Goal: Transaction & Acquisition: Purchase product/service

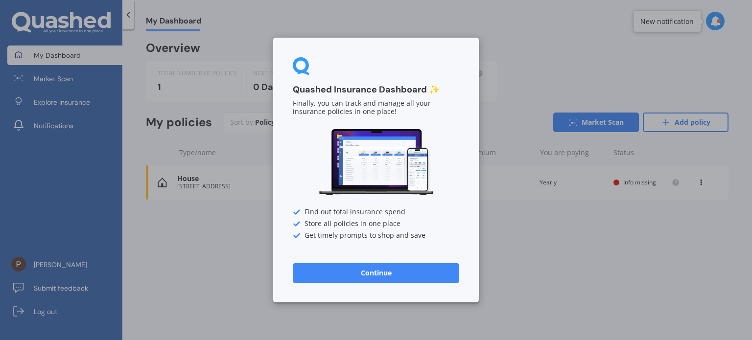
click at [408, 274] on button "Continue" at bounding box center [376, 273] width 166 height 20
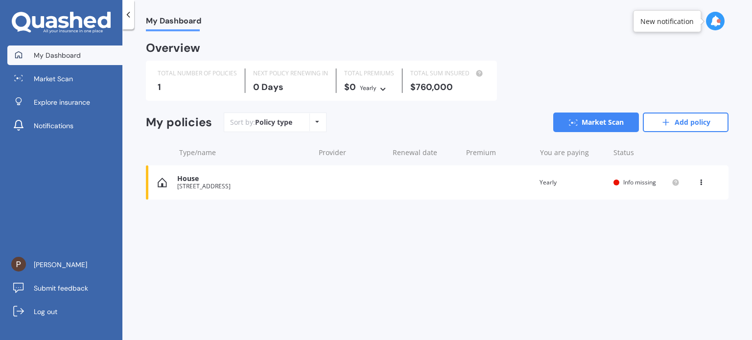
click at [224, 183] on div "House" at bounding box center [243, 179] width 132 height 8
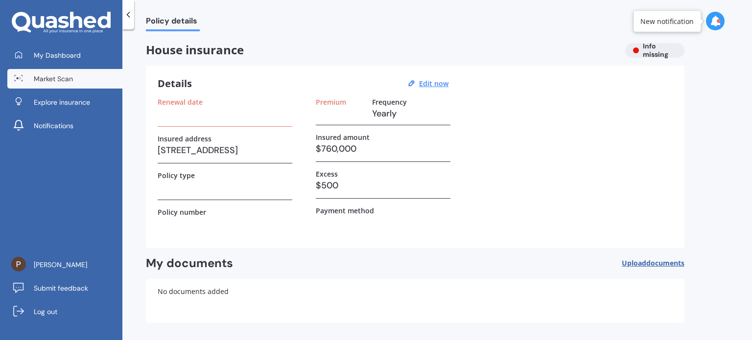
click at [67, 79] on span "Market Scan" at bounding box center [53, 79] width 39 height 10
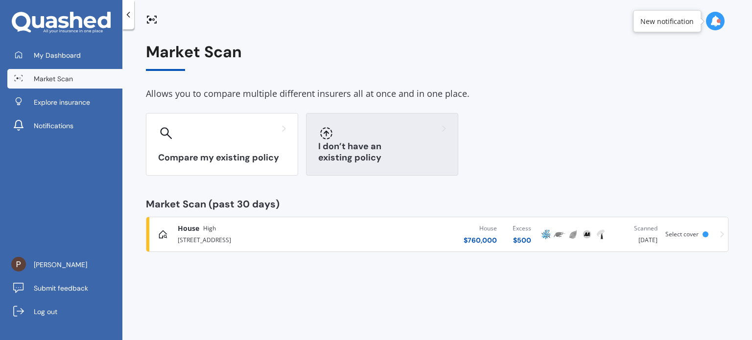
click at [383, 142] on div "I don’t have an existing policy" at bounding box center [382, 144] width 152 height 63
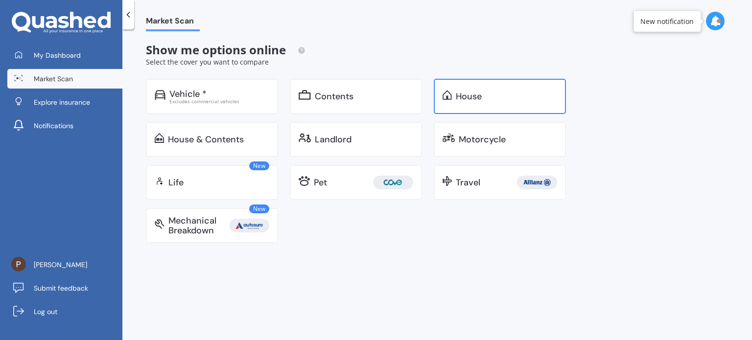
click at [491, 97] on div "House" at bounding box center [506, 97] width 101 height 10
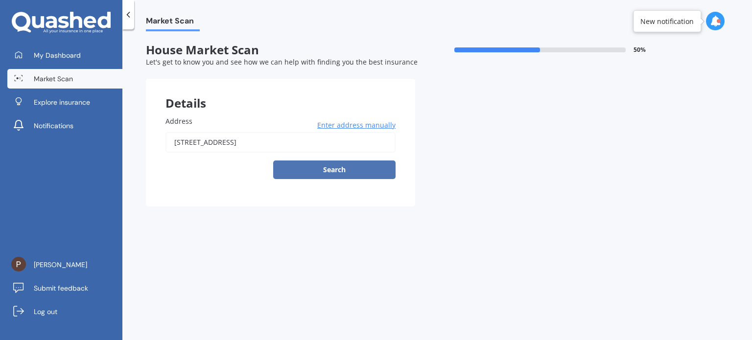
click at [349, 166] on button "Search" at bounding box center [334, 170] width 122 height 19
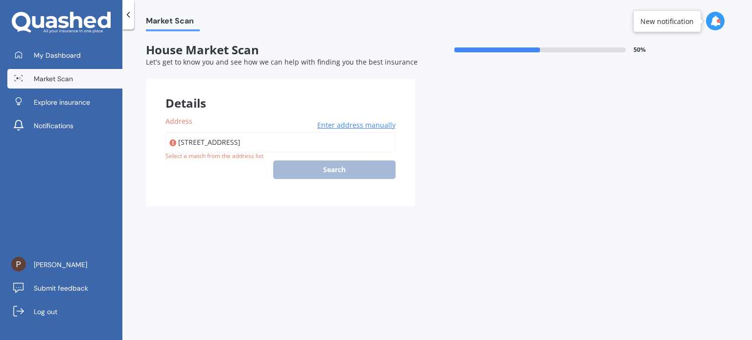
type input "[STREET_ADDRESS]"
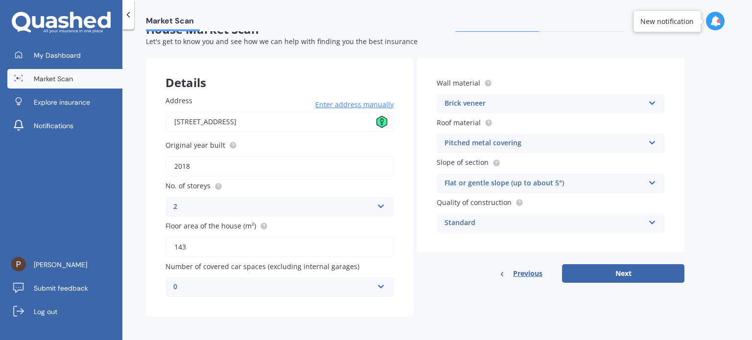
scroll to position [22, 0]
click at [640, 274] on button "Next" at bounding box center [623, 272] width 122 height 19
select select "18"
select select "08"
select select "1975"
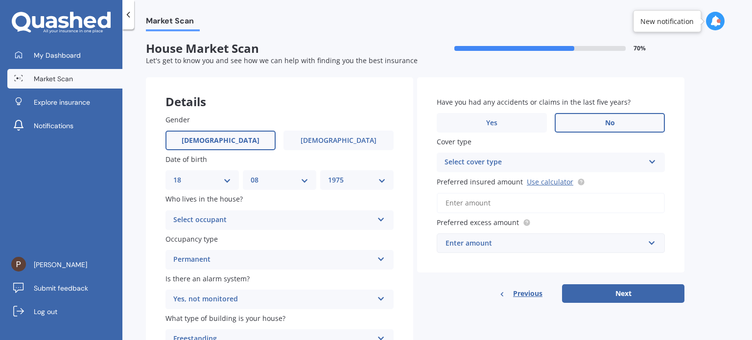
scroll to position [0, 0]
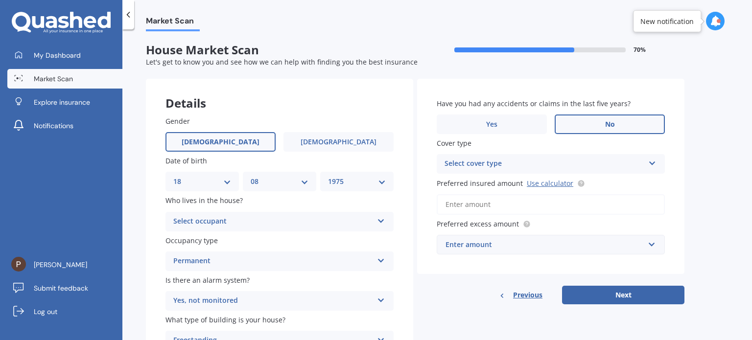
click at [355, 220] on div "Select occupant" at bounding box center [273, 222] width 200 height 12
click at [332, 236] on div "Owner" at bounding box center [279, 241] width 227 height 18
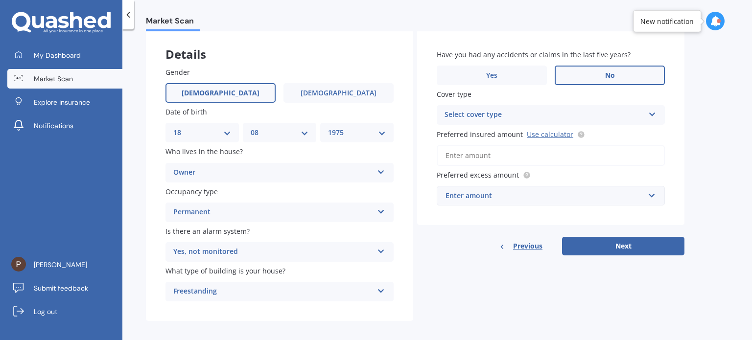
click at [355, 292] on div "Freestanding" at bounding box center [273, 292] width 200 height 12
click at [358, 241] on div "Freestanding" at bounding box center [279, 238] width 227 height 18
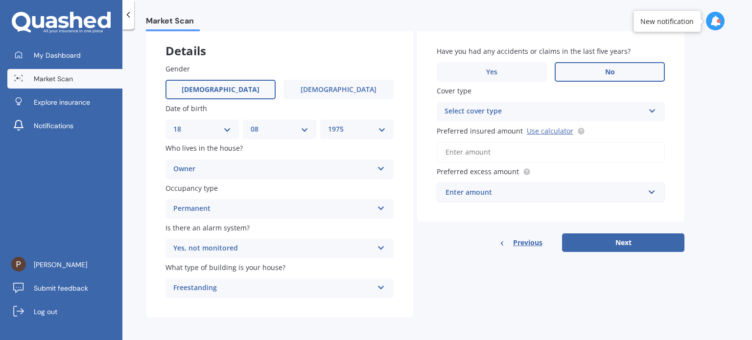
scroll to position [56, 0]
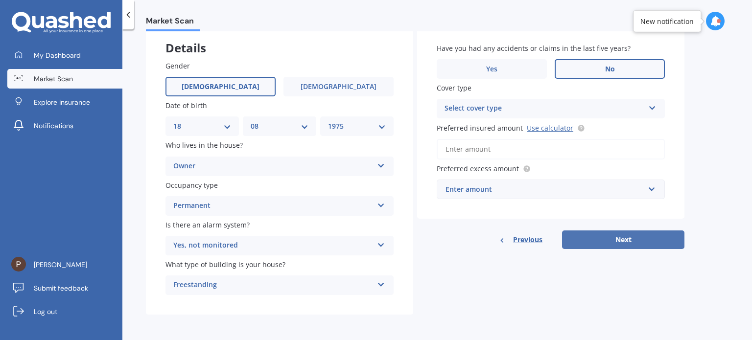
click at [638, 237] on button "Next" at bounding box center [623, 240] width 122 height 19
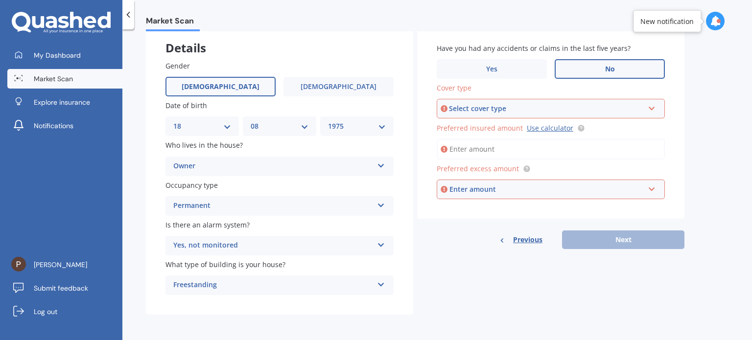
click at [644, 104] on div "Select cover type High" at bounding box center [551, 109] width 228 height 20
click at [704, 107] on div "Market Scan House Market Scan 70 % Let's get to know you and see how we can hel…" at bounding box center [437, 186] width 630 height 311
click at [606, 68] on span "No" at bounding box center [610, 69] width 10 height 8
click at [0, 0] on input "No" at bounding box center [0, 0] width 0 height 0
click at [658, 103] on div "High High" at bounding box center [551, 109] width 228 height 20
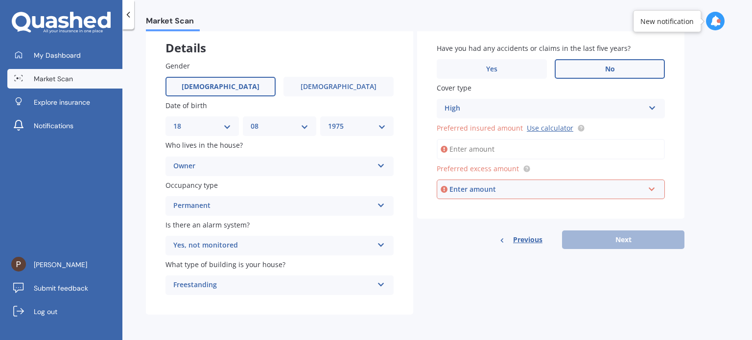
click at [727, 146] on div "Market Scan House Market Scan 70 % Let's get to know you and see how we can hel…" at bounding box center [437, 186] width 630 height 311
click at [512, 71] on label "Yes" at bounding box center [492, 69] width 110 height 20
click at [0, 0] on input "Yes" at bounding box center [0, 0] width 0 height 0
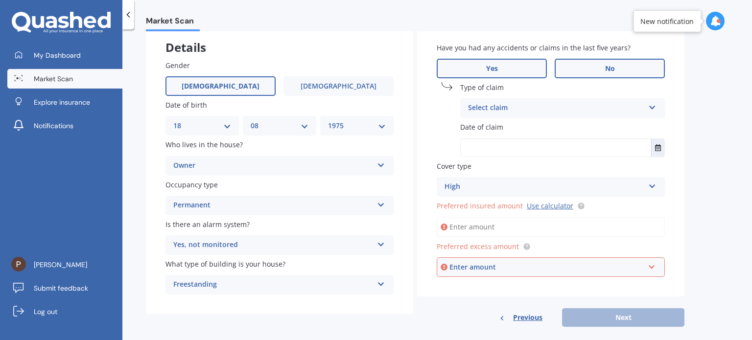
click at [621, 67] on label "No" at bounding box center [610, 69] width 110 height 20
click at [0, 0] on input "No" at bounding box center [0, 0] width 0 height 0
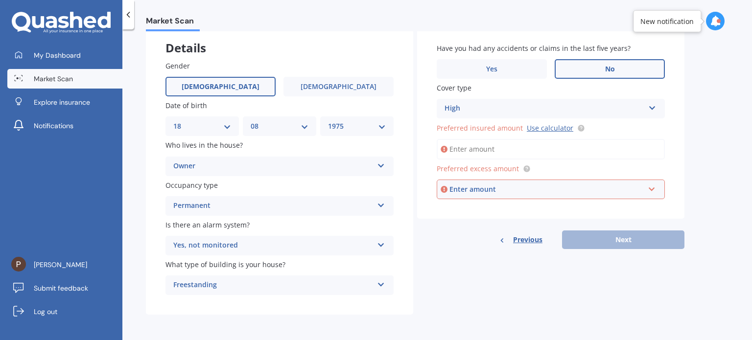
click at [641, 107] on div "High" at bounding box center [545, 109] width 200 height 12
click at [620, 131] on div "High" at bounding box center [550, 128] width 227 height 18
click at [632, 152] on input "Preferred insured amount Use calculator" at bounding box center [551, 149] width 228 height 21
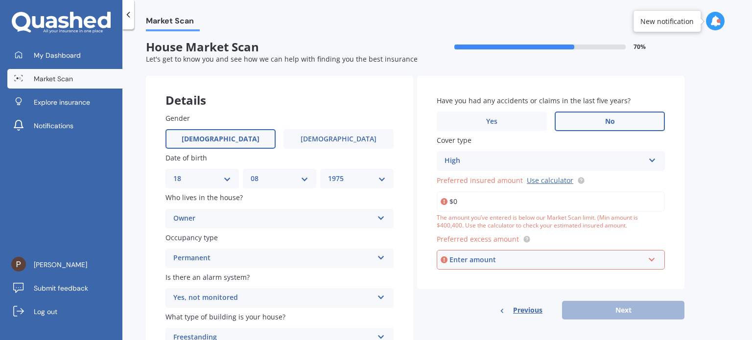
scroll to position [0, 0]
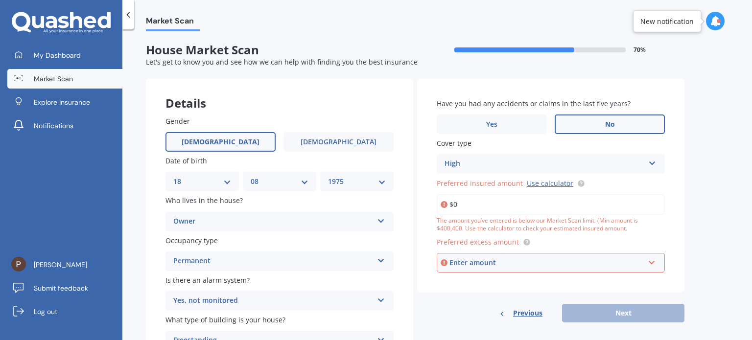
type input "$0"
click at [612, 120] on span "No" at bounding box center [610, 124] width 10 height 8
click at [0, 0] on input "No" at bounding box center [0, 0] width 0 height 0
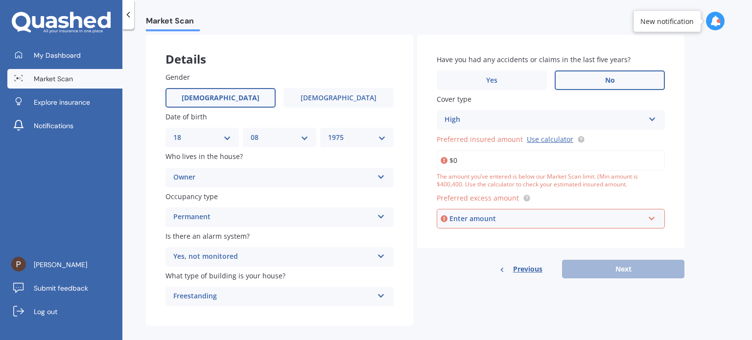
scroll to position [56, 0]
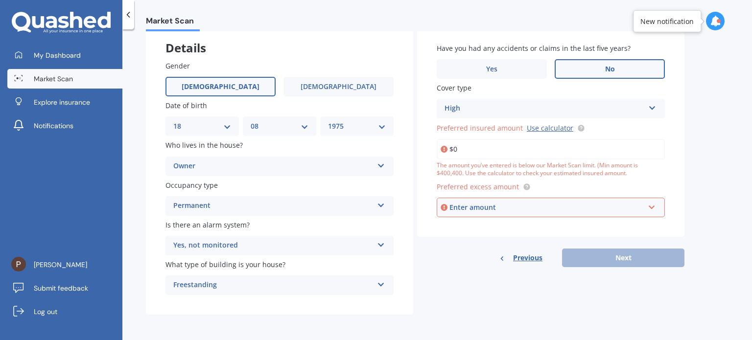
click at [604, 211] on div "Enter amount" at bounding box center [547, 207] width 195 height 11
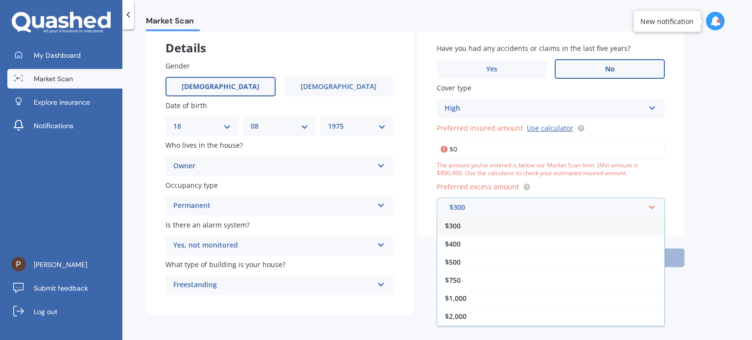
click at [720, 170] on div "Market Scan House Market Scan 70 % Let's get to know you and see how we can hel…" at bounding box center [437, 186] width 630 height 311
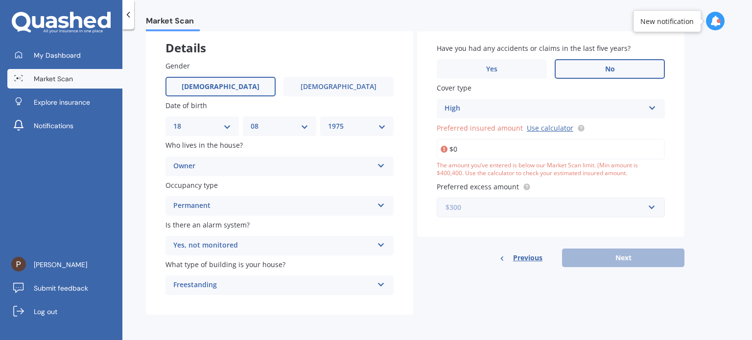
click at [654, 205] on input "text" at bounding box center [547, 207] width 219 height 19
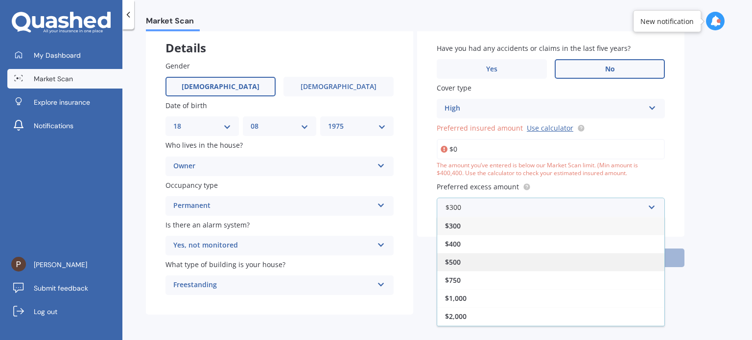
click at [533, 263] on div "$500" at bounding box center [550, 262] width 227 height 18
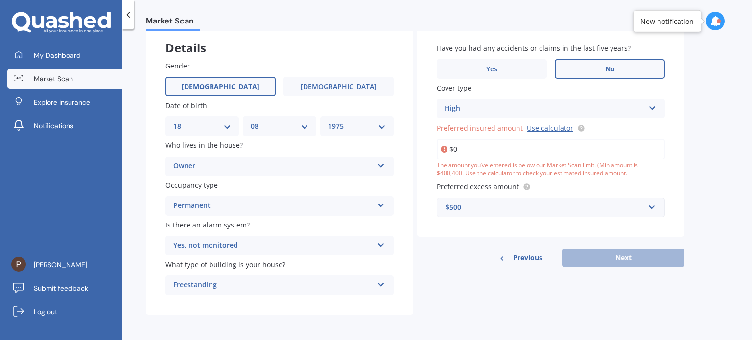
click at [651, 105] on icon at bounding box center [652, 106] width 8 height 7
click at [621, 128] on div "High" at bounding box center [550, 128] width 227 height 18
click at [502, 149] on input "$0" at bounding box center [551, 149] width 228 height 21
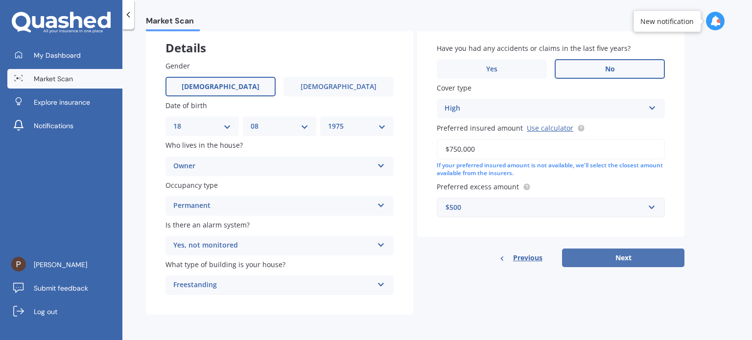
type input "$750,000"
click at [618, 254] on button "Next" at bounding box center [623, 258] width 122 height 19
select select "18"
select select "08"
select select "1975"
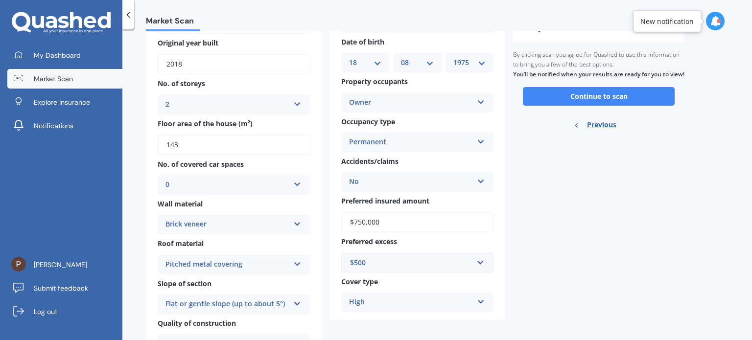
scroll to position [98, 0]
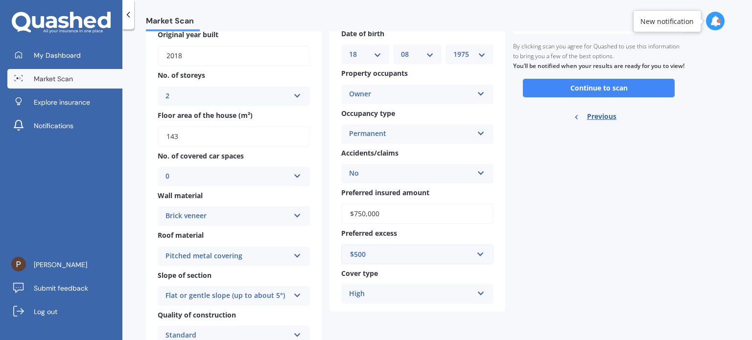
click at [364, 216] on input "$750,000" at bounding box center [417, 214] width 152 height 21
type input "$760,000"
click at [576, 213] on div "For your Market Scan we assume: Ready to go By clicking scan you agree for Quas…" at bounding box center [598, 207] width 171 height 452
click at [477, 293] on icon at bounding box center [481, 291] width 8 height 7
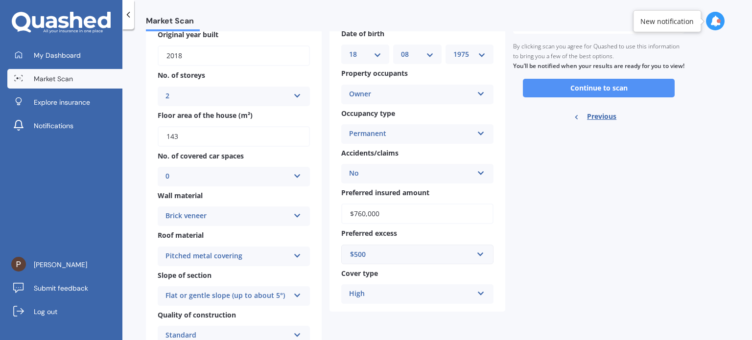
click at [613, 97] on button "Continue to scan" at bounding box center [599, 88] width 152 height 19
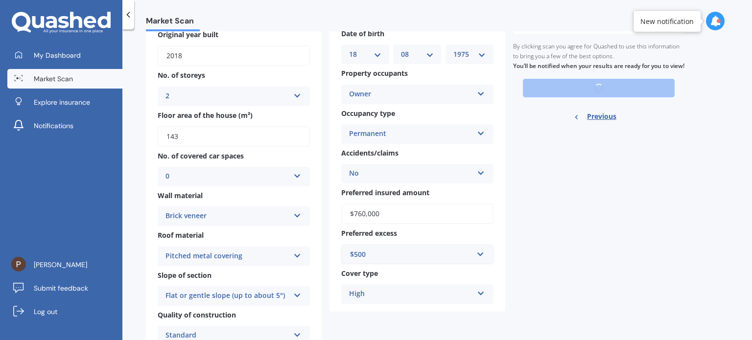
scroll to position [78, 0]
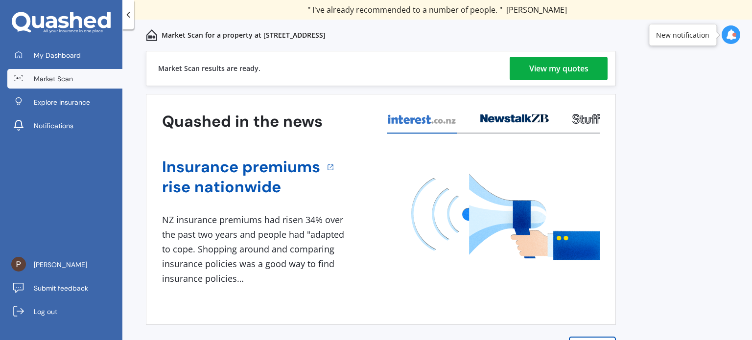
click at [560, 73] on div "View my quotes" at bounding box center [558, 69] width 59 height 24
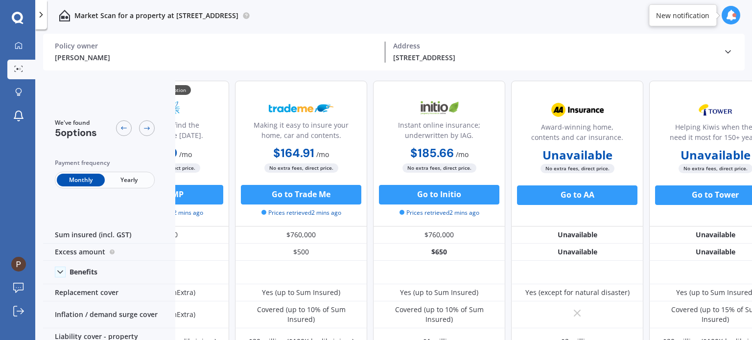
scroll to position [0, 112]
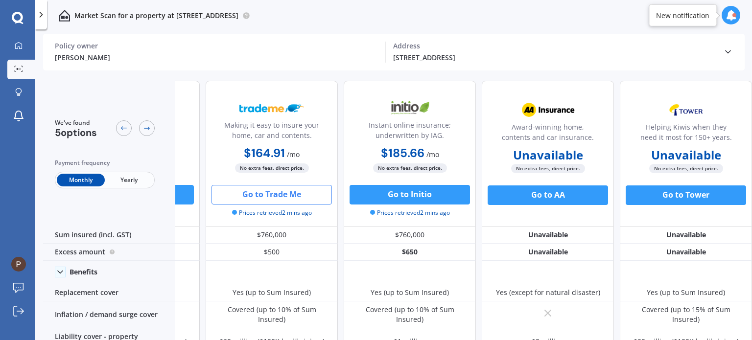
click at [282, 197] on button "Go to Trade Me" at bounding box center [272, 195] width 120 height 20
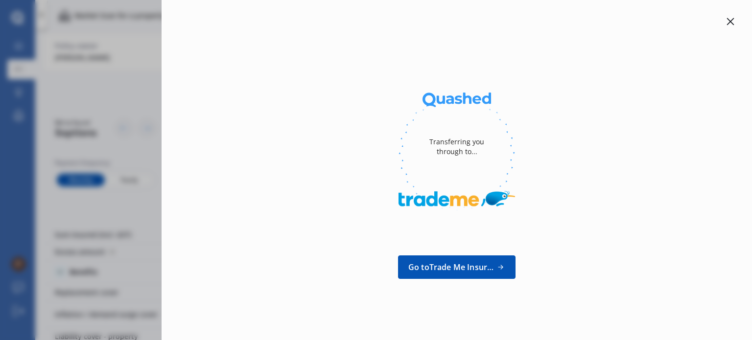
drag, startPoint x: 731, startPoint y: 19, endPoint x: 725, endPoint y: 19, distance: 5.9
click at [725, 19] on div at bounding box center [731, 22] width 12 height 12
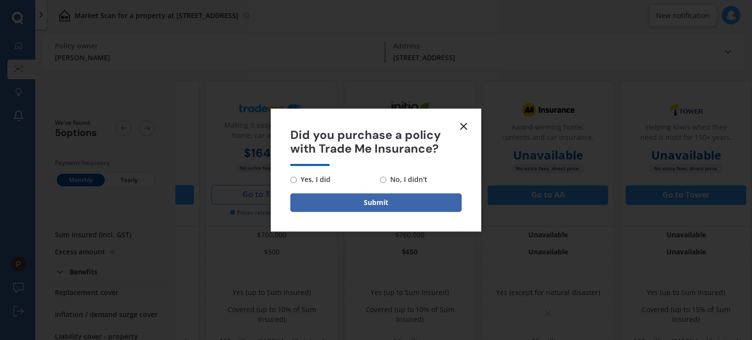
click at [384, 179] on input "No, I didn't" at bounding box center [383, 180] width 6 height 6
radio input "true"
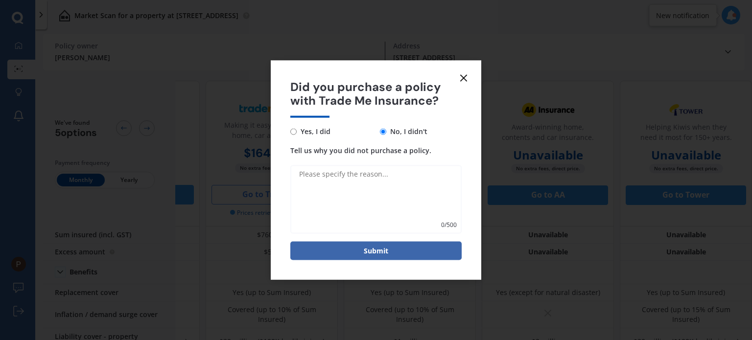
click at [465, 79] on line at bounding box center [464, 78] width 6 height 6
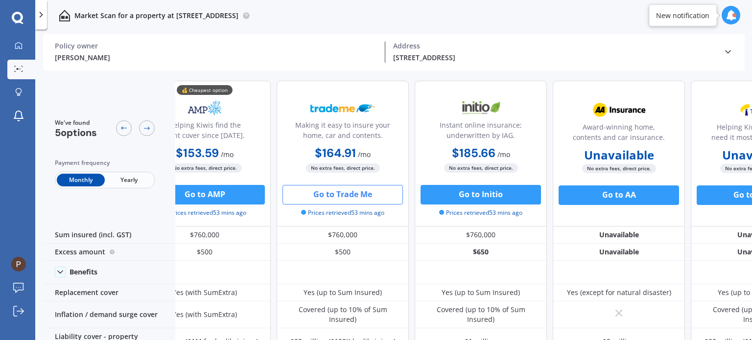
scroll to position [0, 4]
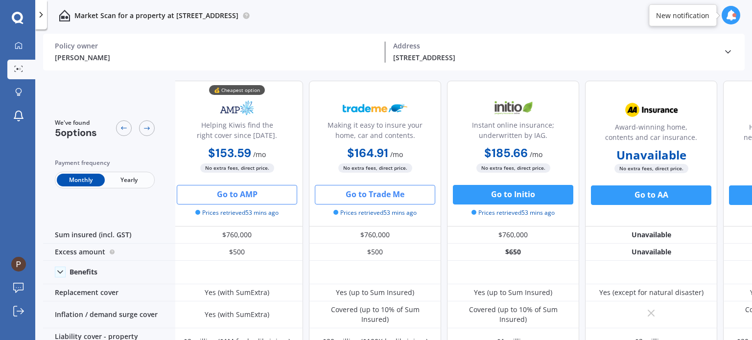
click at [244, 194] on button "Go to AMP" at bounding box center [237, 195] width 120 height 20
